Goal: Transaction & Acquisition: Obtain resource

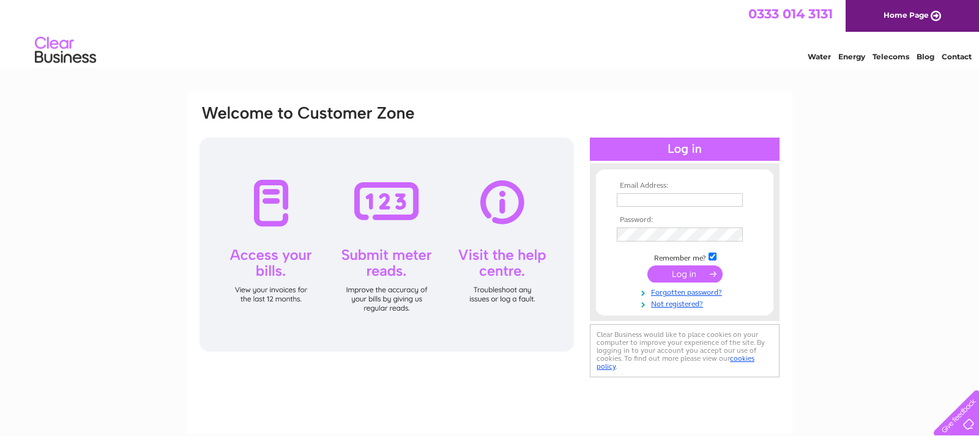
click at [630, 199] on input "text" at bounding box center [680, 199] width 126 height 13
paste input "tricia.stirling@yahoo.co.uk"
type input "tricia.stirling@yahoo.co.uk"
click at [680, 275] on input "submit" at bounding box center [684, 274] width 75 height 17
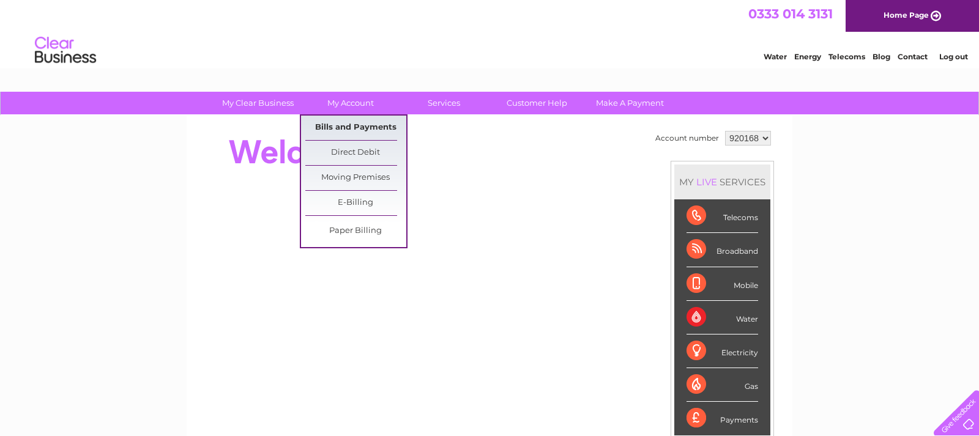
click at [354, 127] on link "Bills and Payments" at bounding box center [355, 128] width 101 height 24
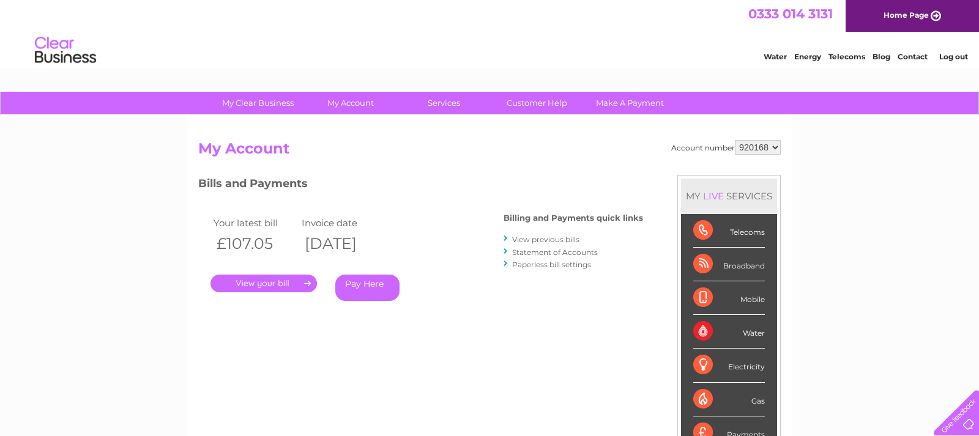
click at [545, 253] on link "Statement of Accounts" at bounding box center [555, 252] width 86 height 9
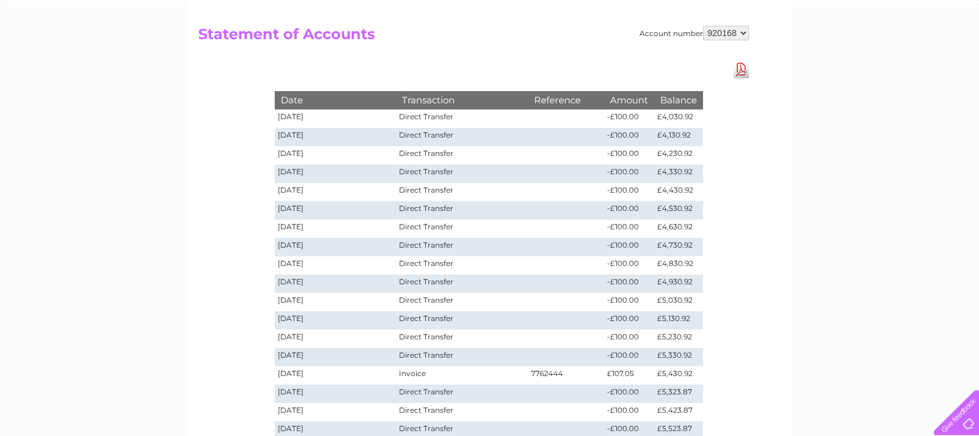
scroll to position [250, 0]
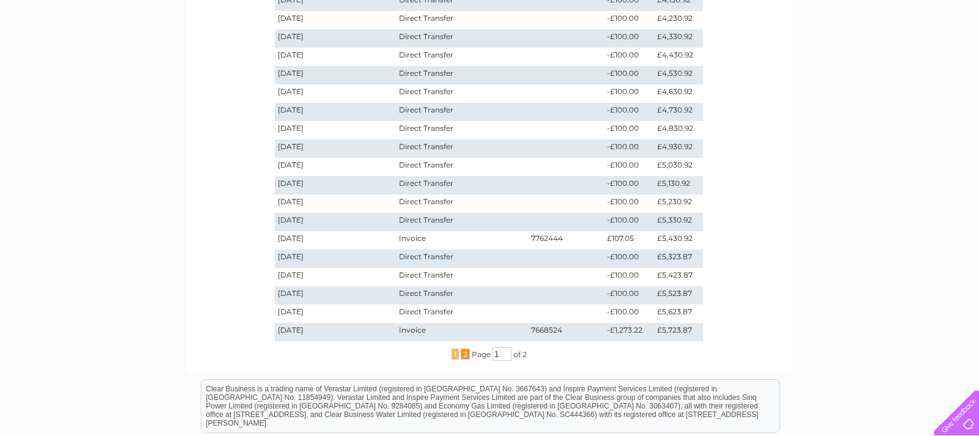
click at [466, 354] on span "2" at bounding box center [465, 354] width 9 height 11
click at [453, 355] on span "1" at bounding box center [455, 354] width 7 height 11
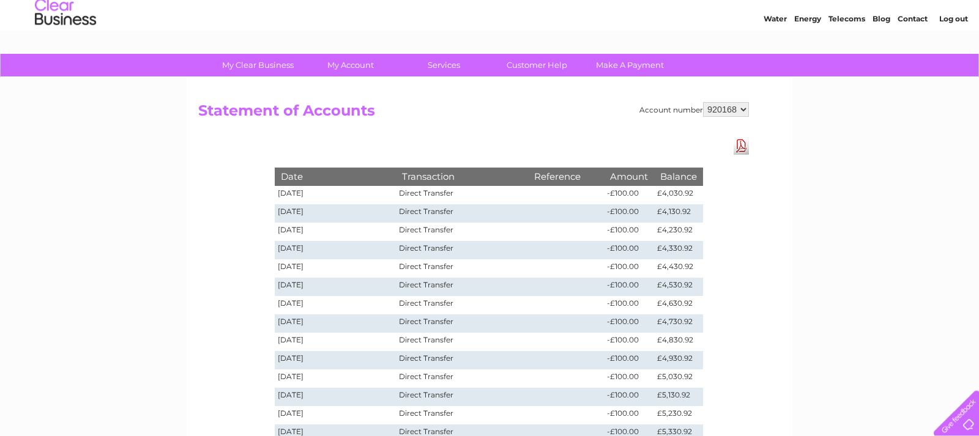
scroll to position [0, 0]
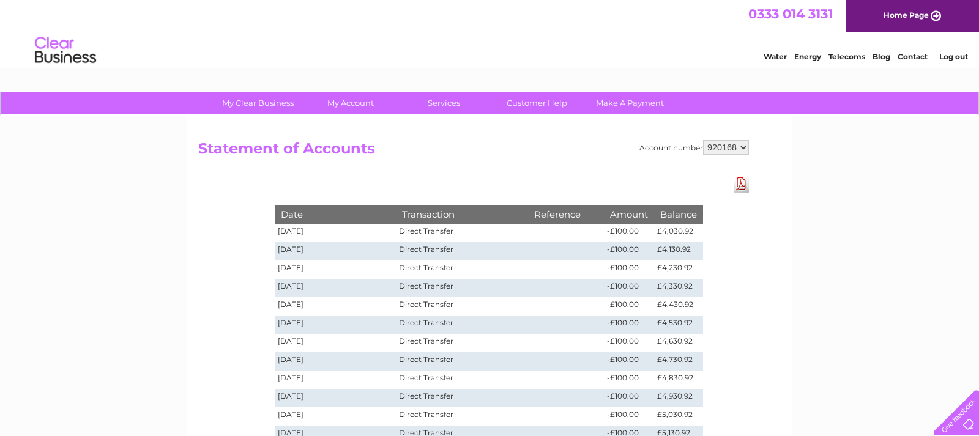
click at [703, 140] on select "920168 964050" at bounding box center [726, 147] width 46 height 15
select select "964050"
click option "964050" at bounding box center [0, 0] width 0 height 0
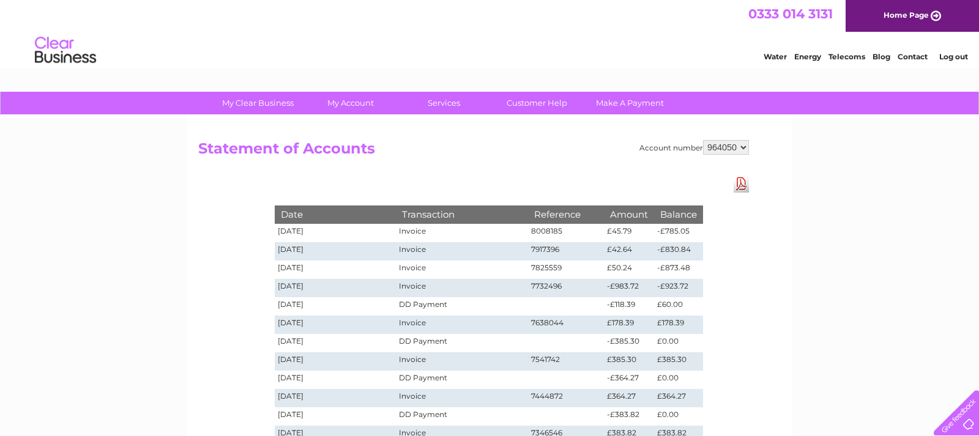
click at [421, 250] on td "Invoice" at bounding box center [462, 251] width 132 height 18
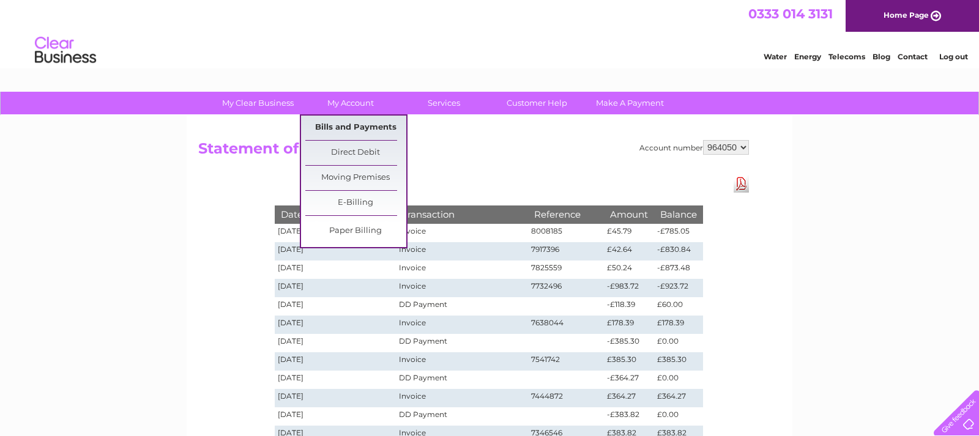
click at [342, 125] on link "Bills and Payments" at bounding box center [355, 128] width 101 height 24
click at [343, 124] on link "Bills and Payments" at bounding box center [355, 128] width 101 height 24
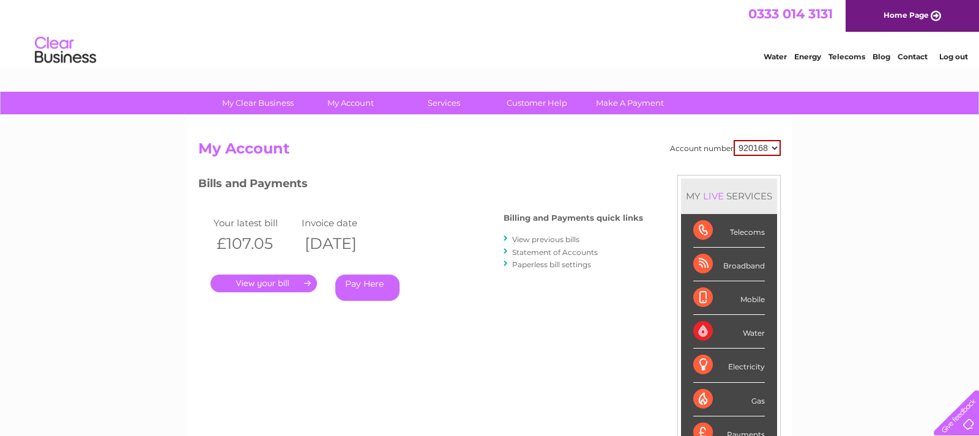
click at [734, 140] on select "920168 964050" at bounding box center [757, 148] width 47 height 16
select select "964050"
click option "964050" at bounding box center [0, 0] width 0 height 0
click at [243, 281] on link "." at bounding box center [264, 284] width 106 height 18
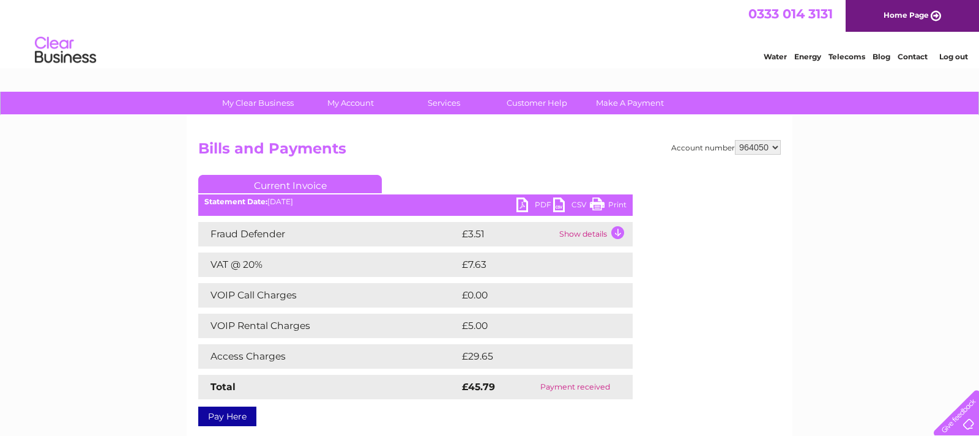
click at [523, 202] on link "PDF" at bounding box center [534, 207] width 37 height 18
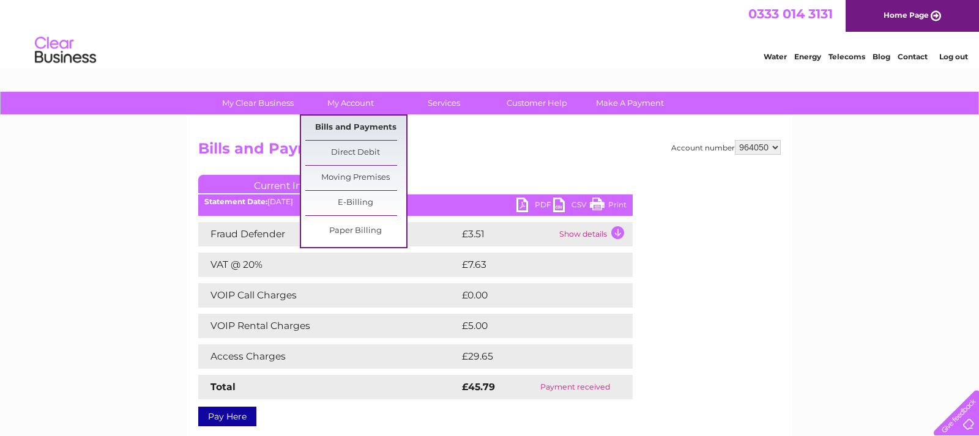
click at [371, 124] on link "Bills and Payments" at bounding box center [355, 128] width 101 height 24
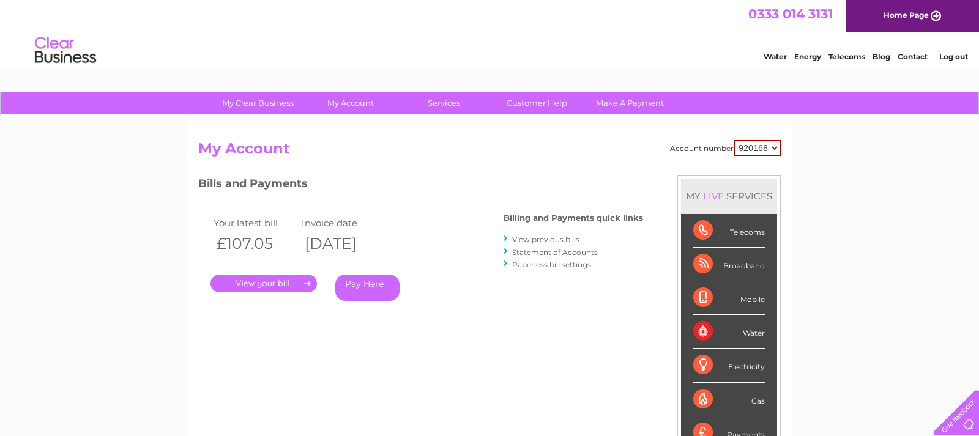
click at [734, 140] on select "920168 964050" at bounding box center [757, 148] width 47 height 16
select select "964050"
click option "964050" at bounding box center [0, 0] width 0 height 0
click at [553, 237] on link "View previous bills" at bounding box center [545, 239] width 67 height 9
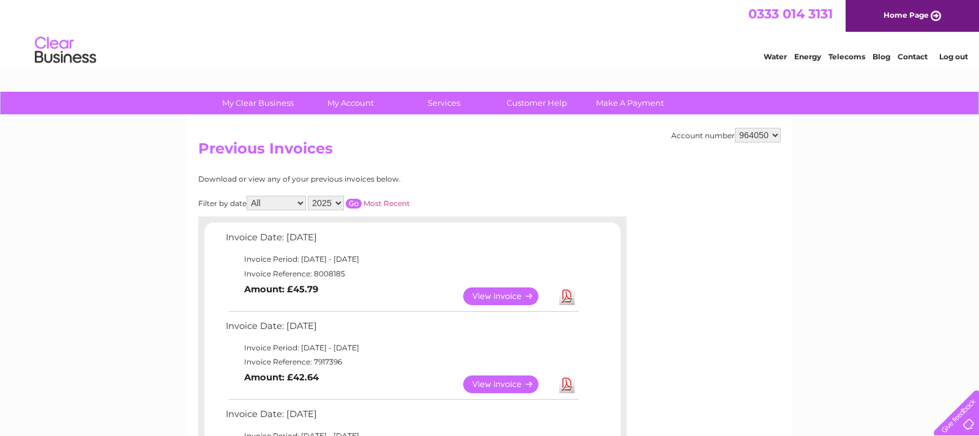
click at [570, 386] on link "Download" at bounding box center [566, 385] width 15 height 18
click at [662, 36] on div "Water Energy Telecoms Blog Contact Log out" at bounding box center [489, 52] width 979 height 40
